Goal: Information Seeking & Learning: Learn about a topic

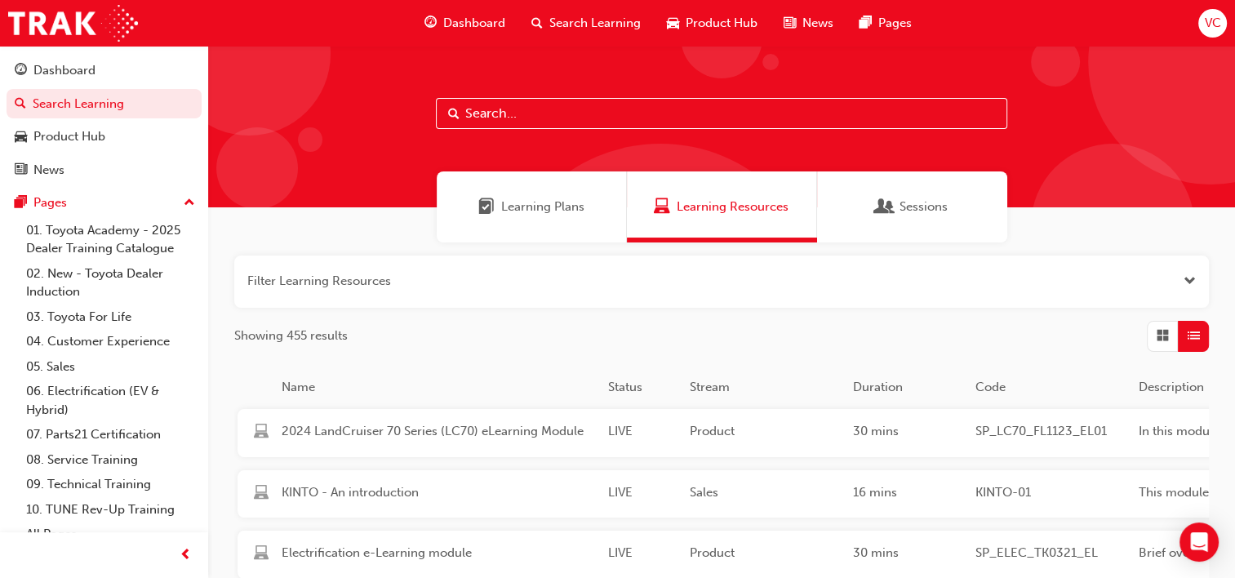
click at [542, 112] on input "text" at bounding box center [721, 113] width 571 height 31
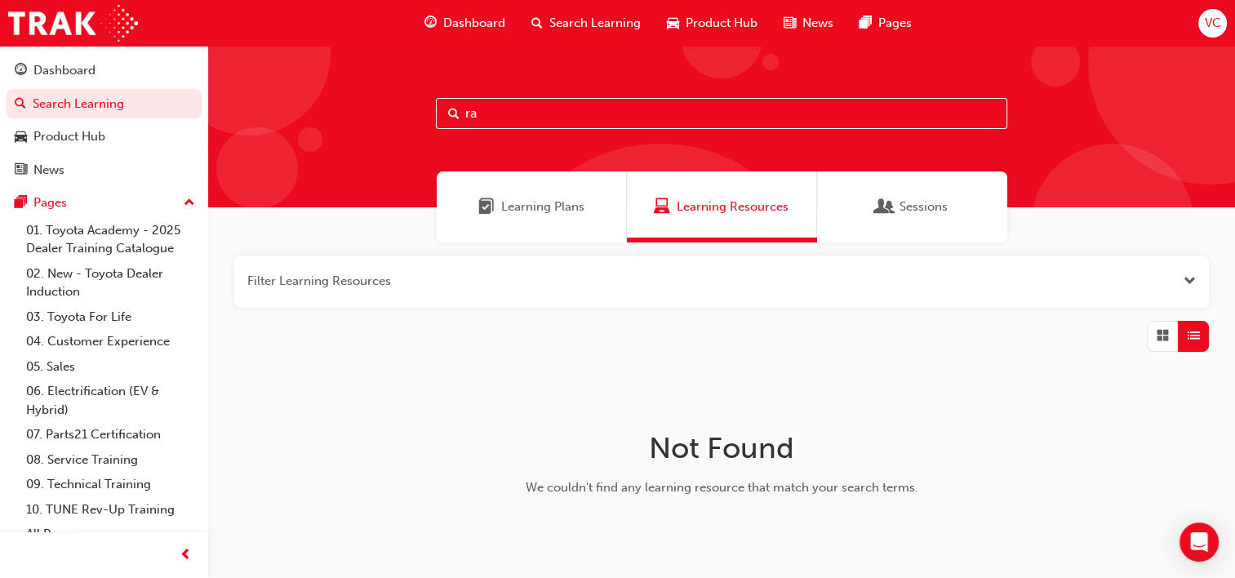
type input "r"
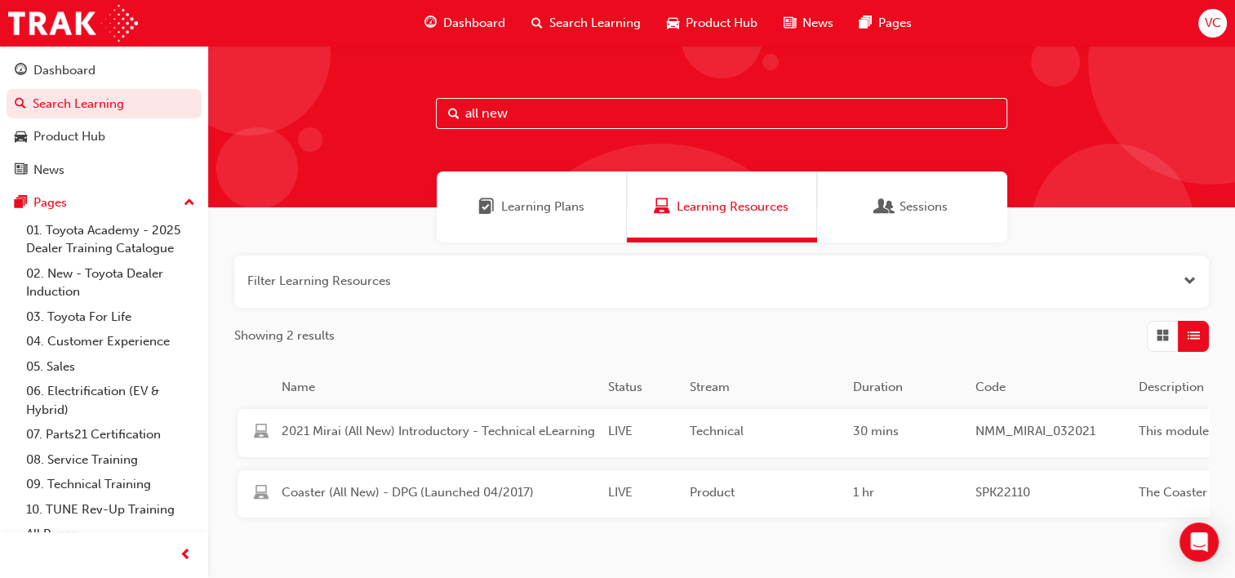
click at [512, 118] on input "all new" at bounding box center [721, 113] width 571 height 31
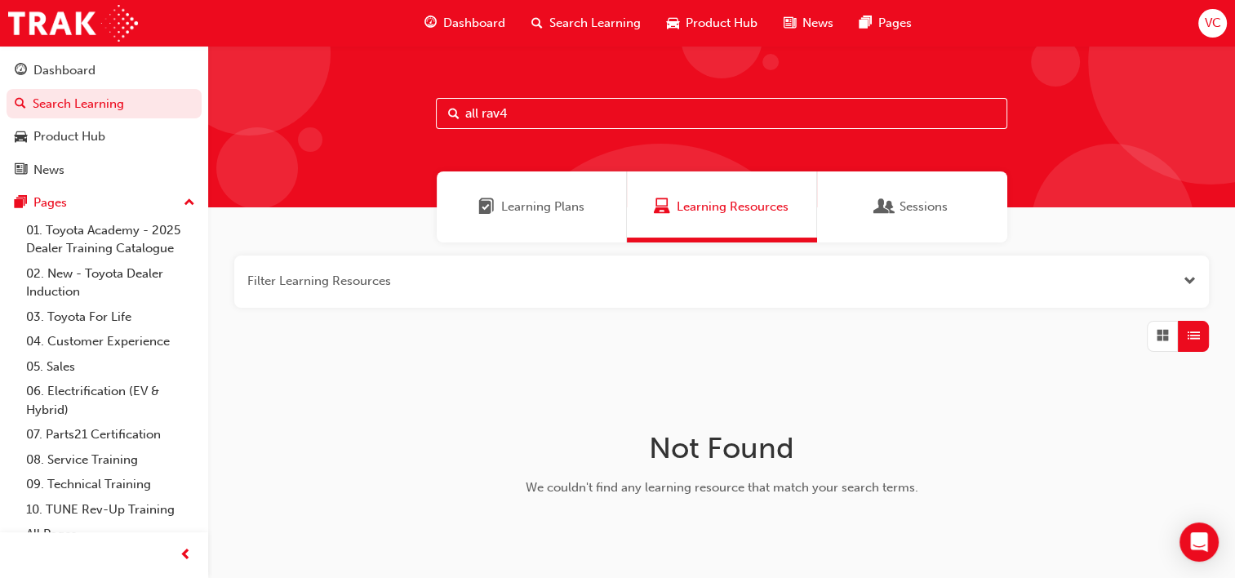
click at [470, 112] on input "all rav4" at bounding box center [721, 113] width 571 height 31
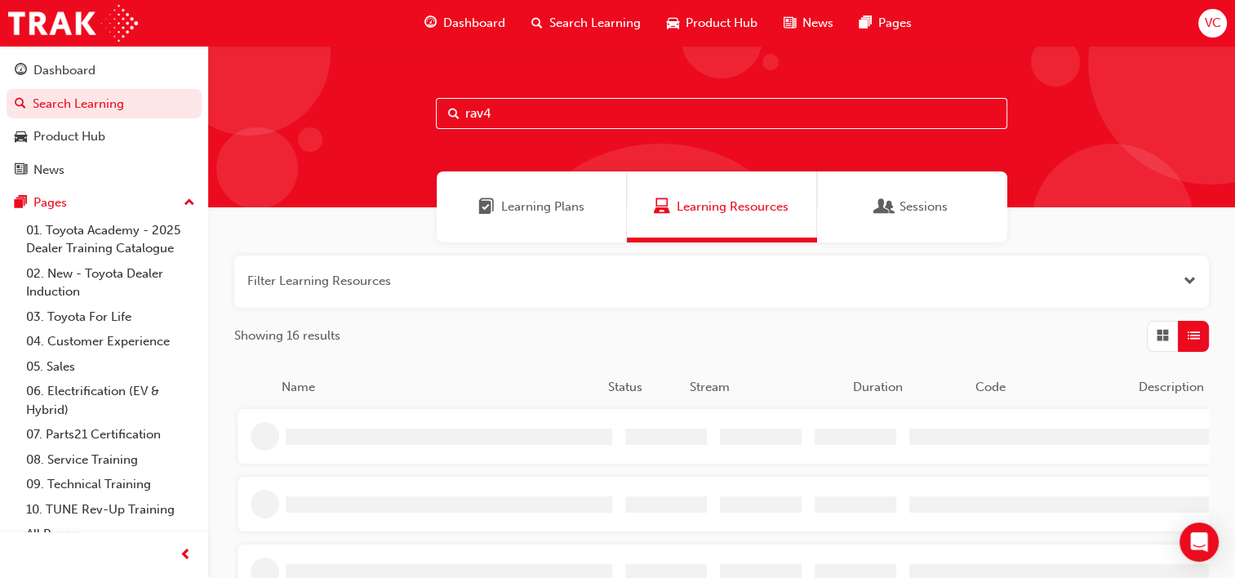
type input "rav4"
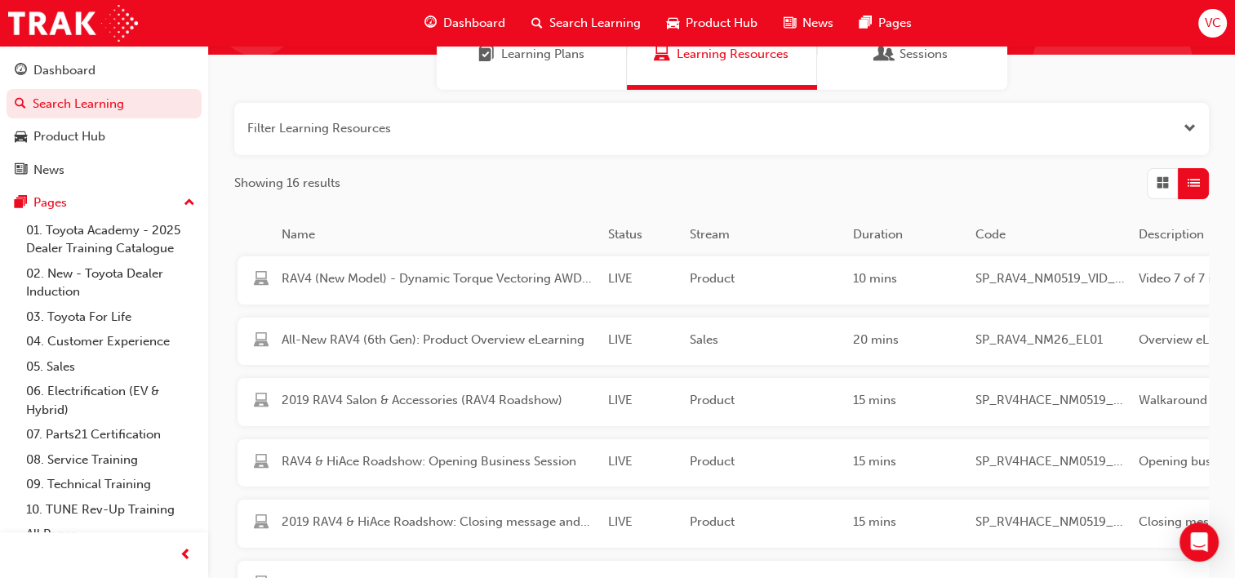
scroll to position [153, 0]
click at [455, 349] on div "All-New RAV4 (6th Gen): Product Overview eLearning" at bounding box center [438, 341] width 326 height 22
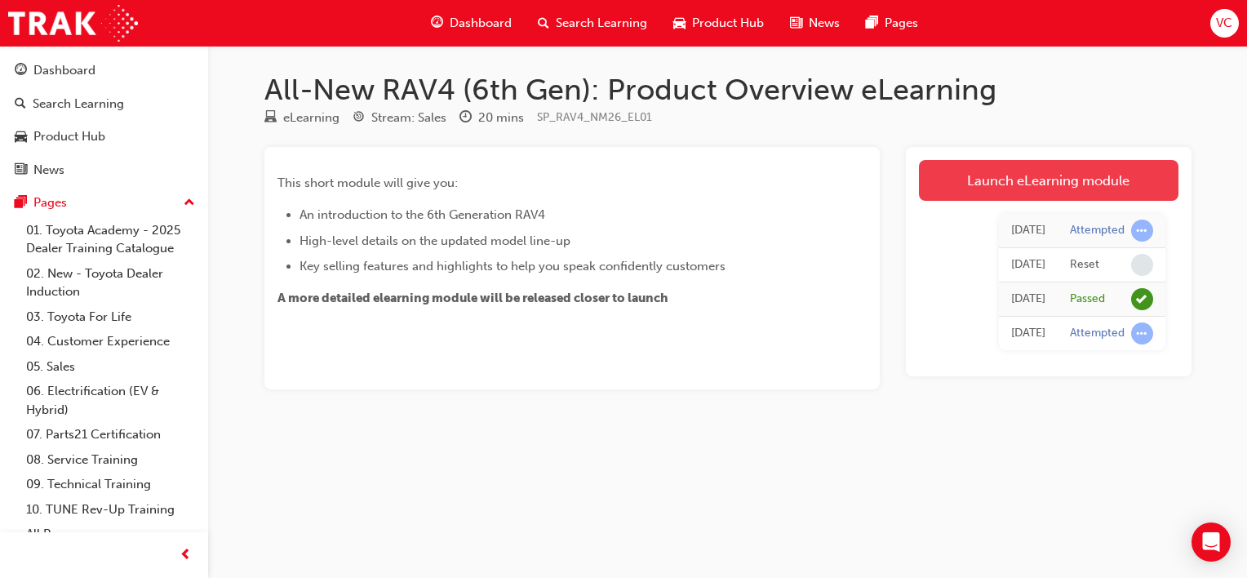
click at [979, 189] on link "Launch eLearning module" at bounding box center [1049, 180] width 260 height 41
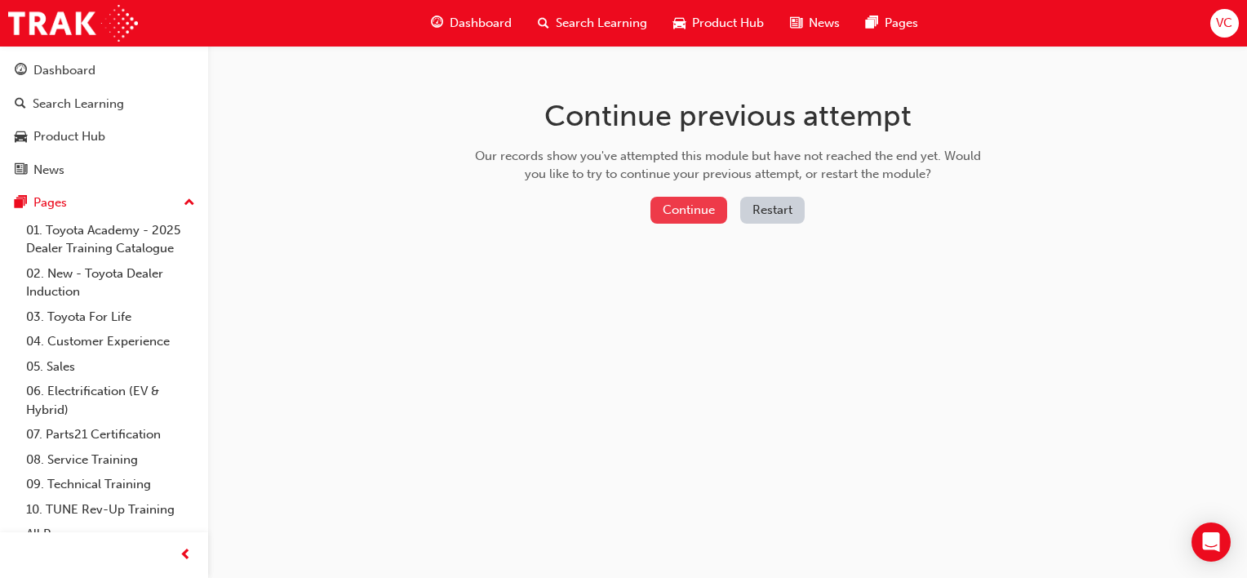
click at [711, 200] on button "Continue" at bounding box center [688, 210] width 77 height 27
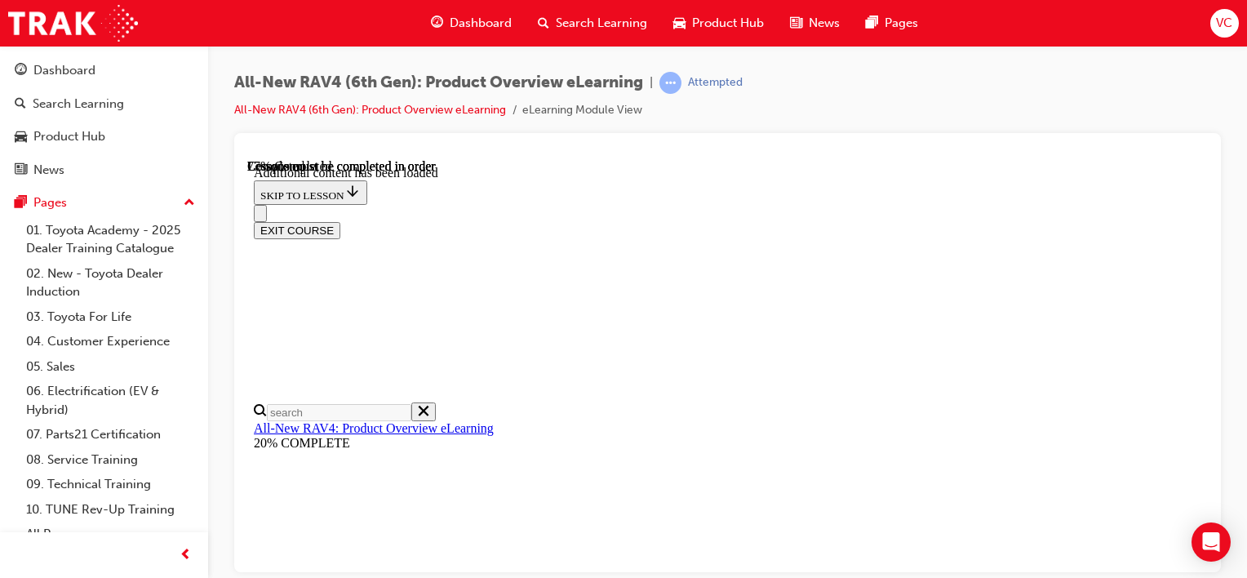
scroll to position [1648, 0]
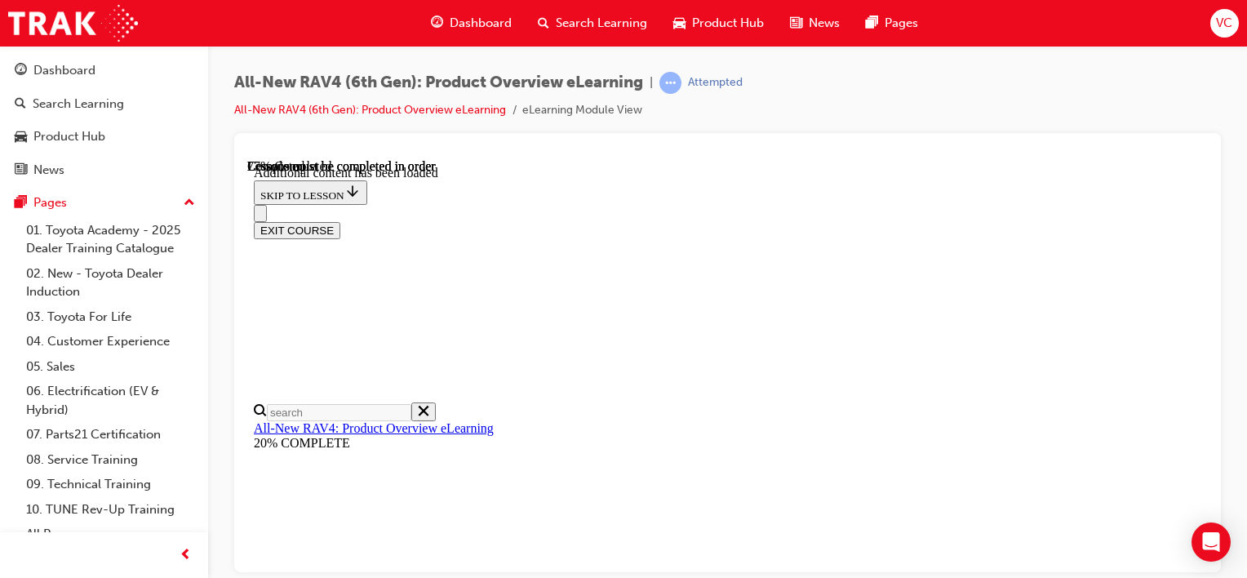
scroll to position [2247, 27]
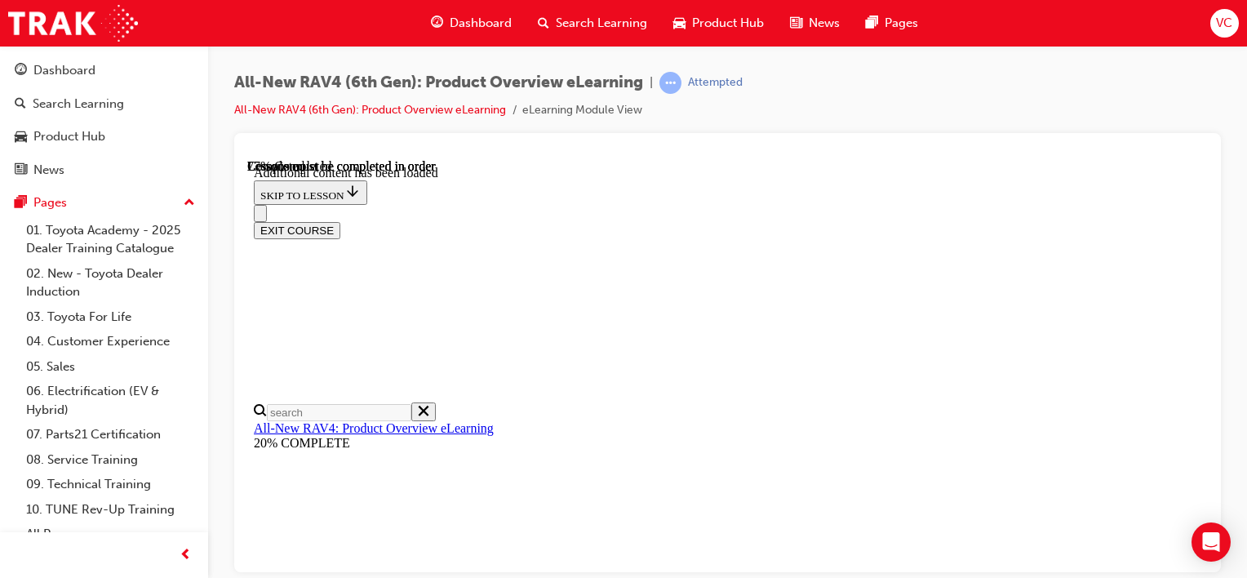
scroll to position [2248, 27]
